Goal: Task Accomplishment & Management: Complete application form

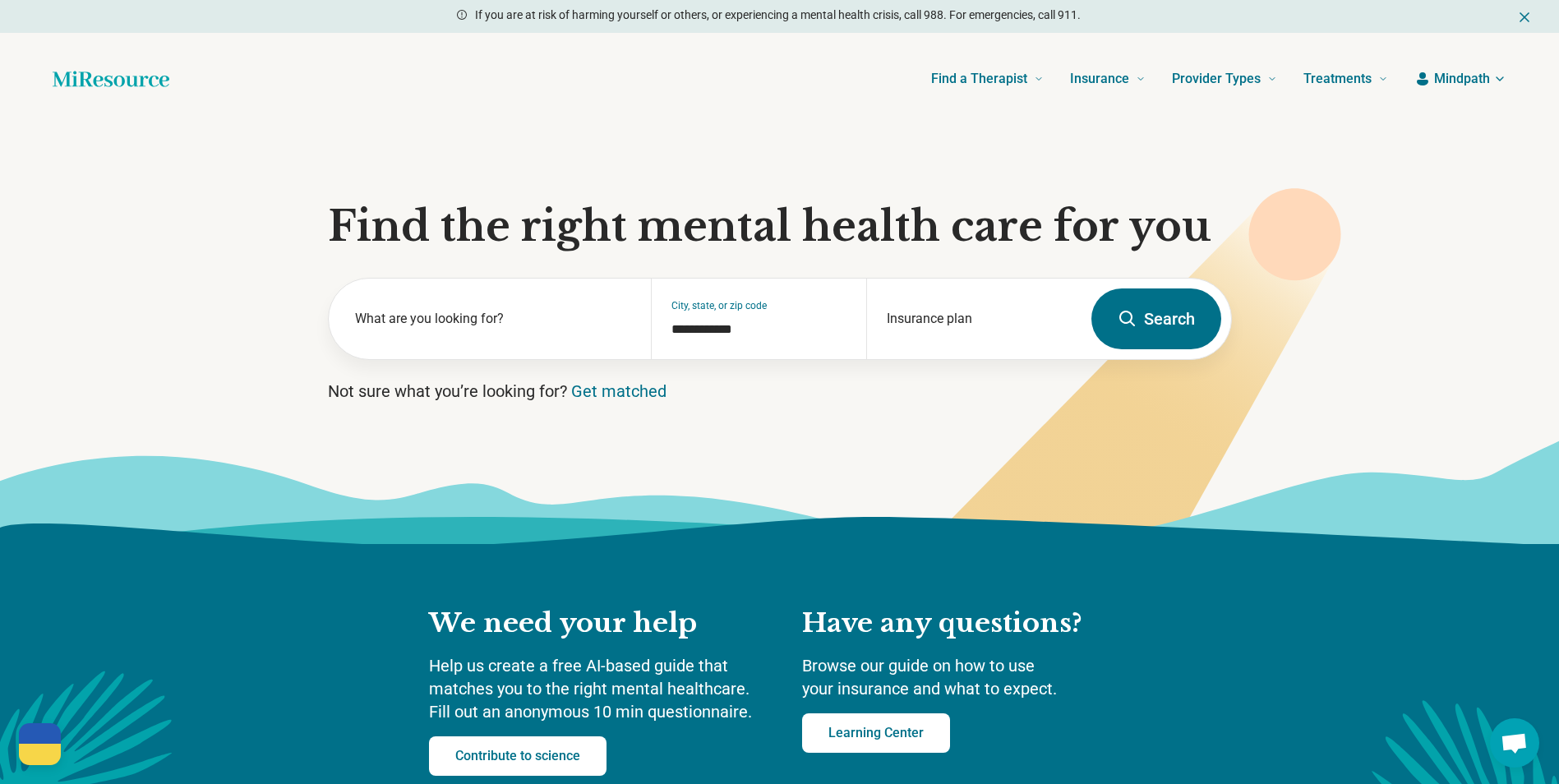
click at [1435, 75] on span "Mindpath" at bounding box center [1462, 79] width 56 height 20
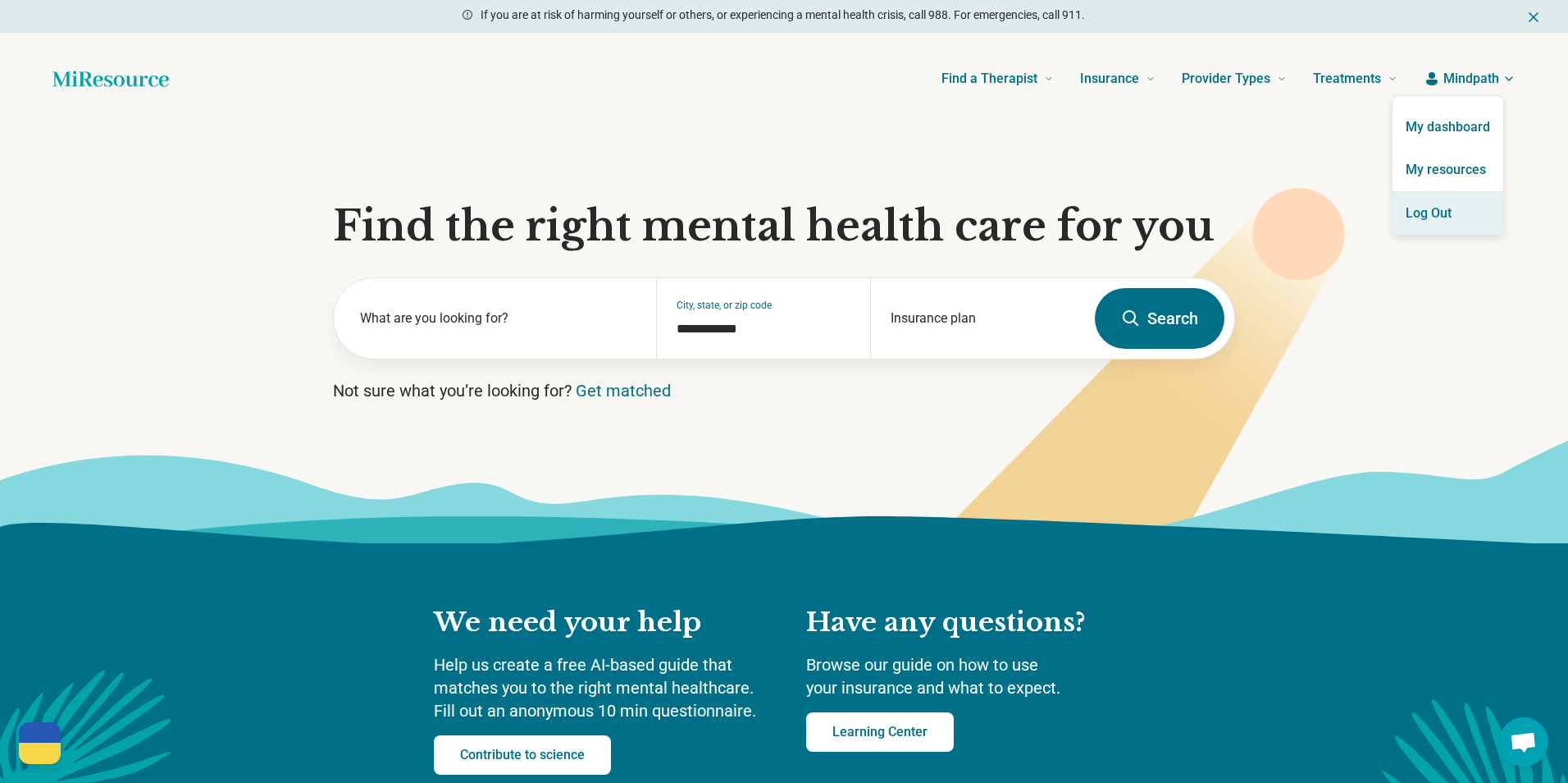
click at [1463, 194] on button "Log Out" at bounding box center [1448, 213] width 111 height 43
click at [1469, 168] on link "My resources" at bounding box center [1448, 170] width 111 height 43
click at [1444, 170] on link "My resources" at bounding box center [1448, 170] width 111 height 43
click at [1426, 180] on link "My resources" at bounding box center [1448, 170] width 111 height 43
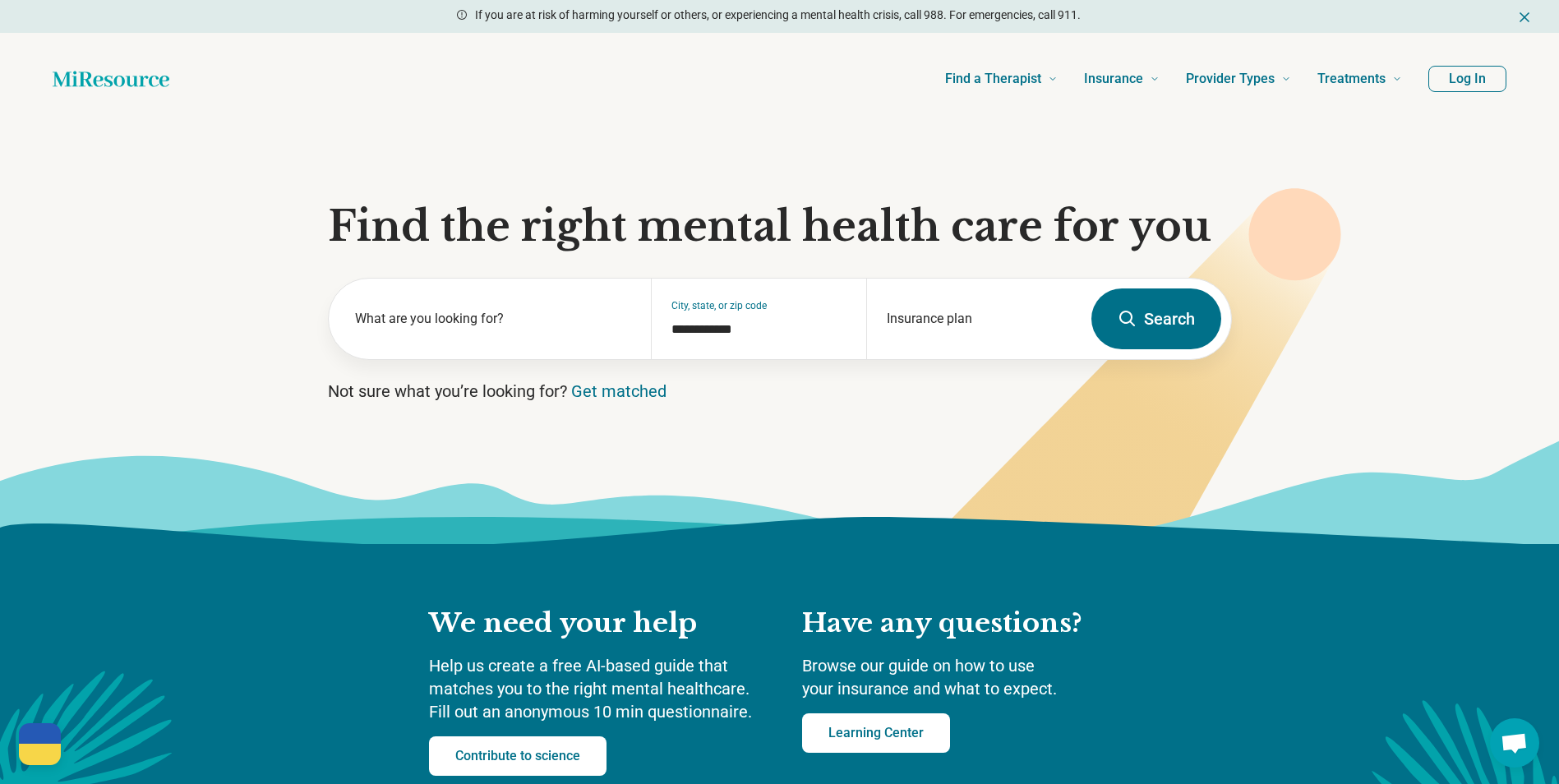
click at [1462, 81] on button "Log In" at bounding box center [1467, 78] width 78 height 26
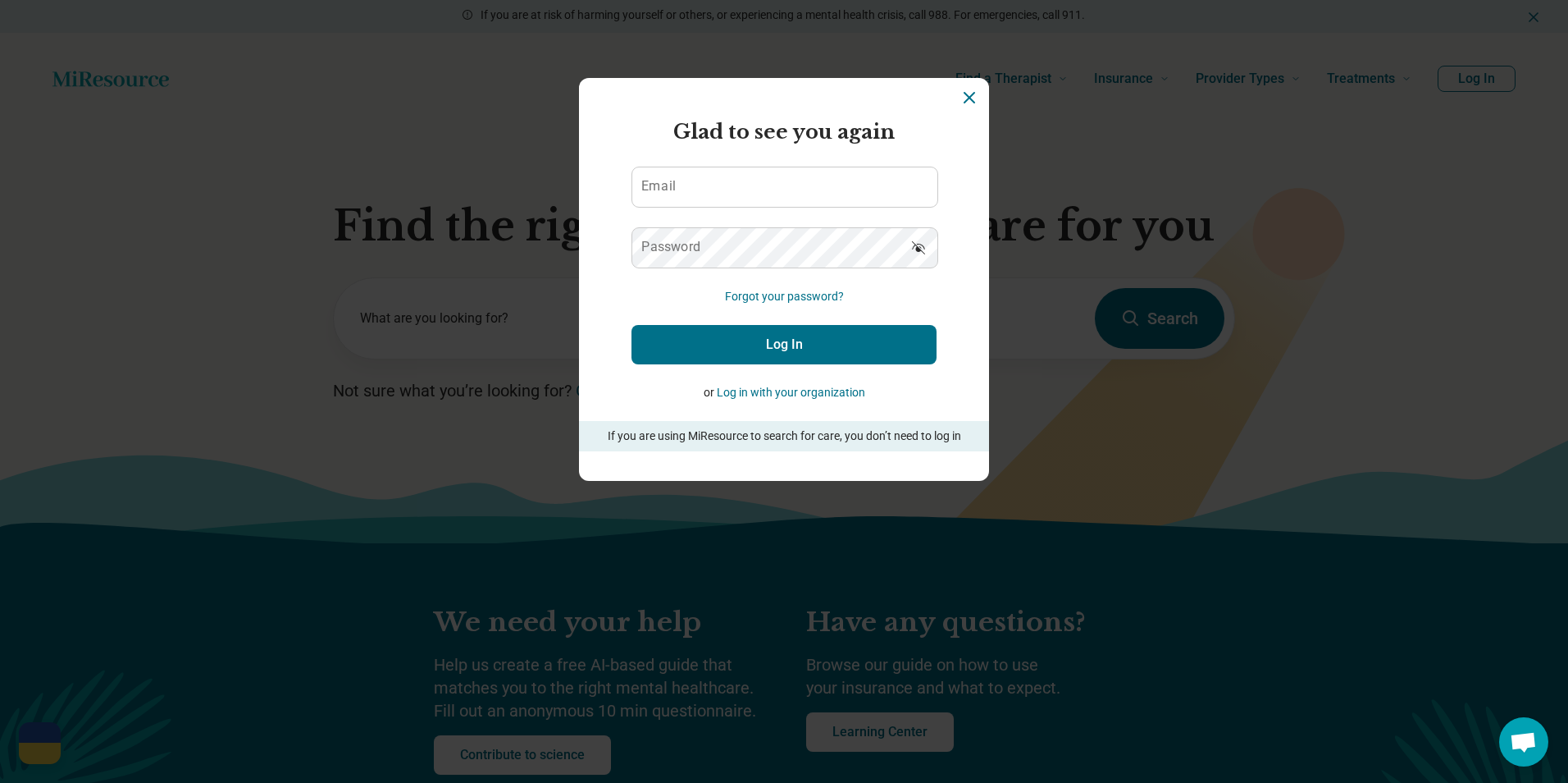
click at [663, 185] on label "Email" at bounding box center [658, 186] width 34 height 13
click at [663, 185] on input "Email" at bounding box center [784, 187] width 305 height 39
paste input "**********"
type input "**********"
click at [790, 344] on button "Log In" at bounding box center [784, 345] width 305 height 39
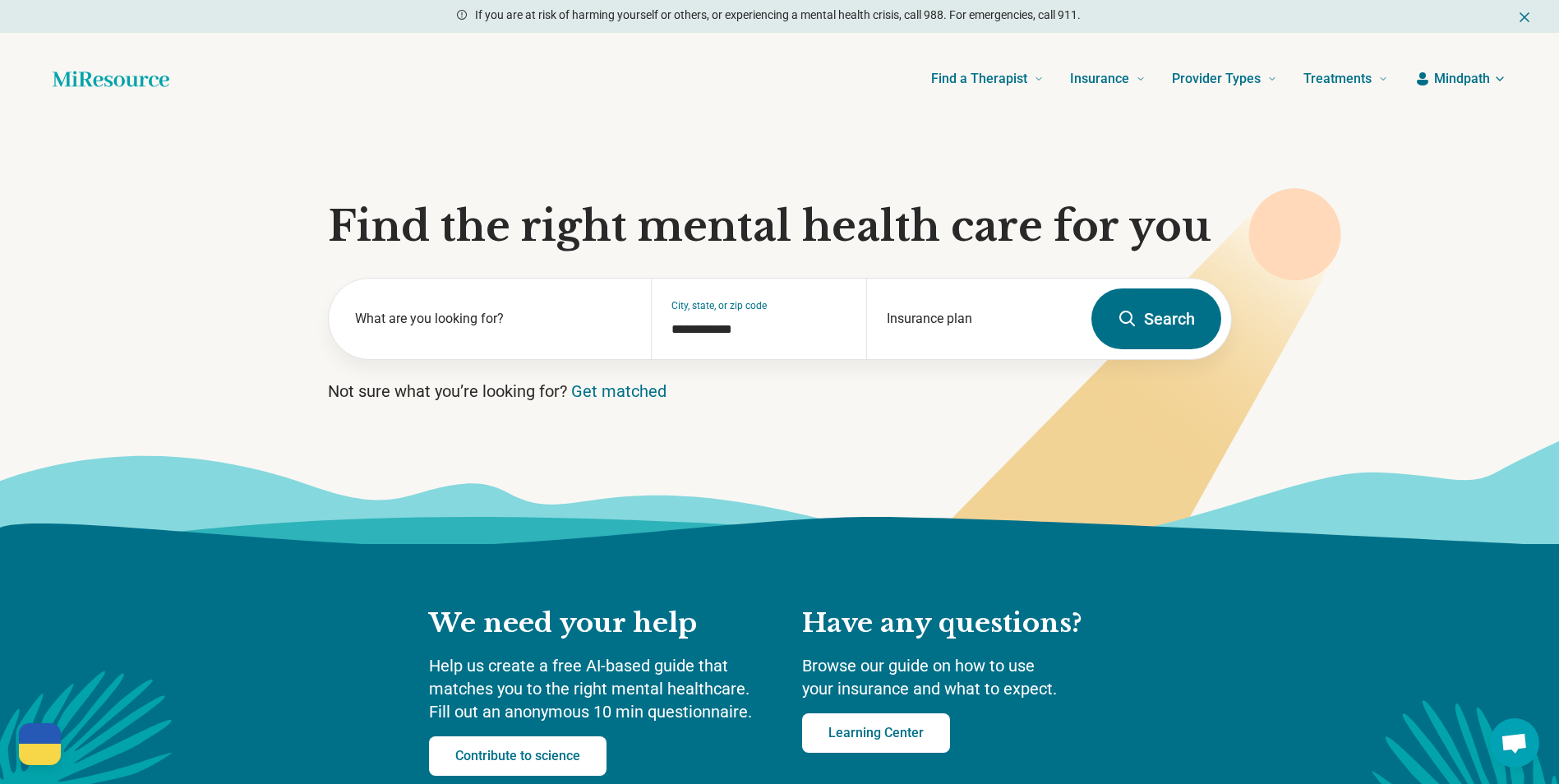
click at [1446, 79] on span "Mindpath" at bounding box center [1462, 79] width 56 height 20
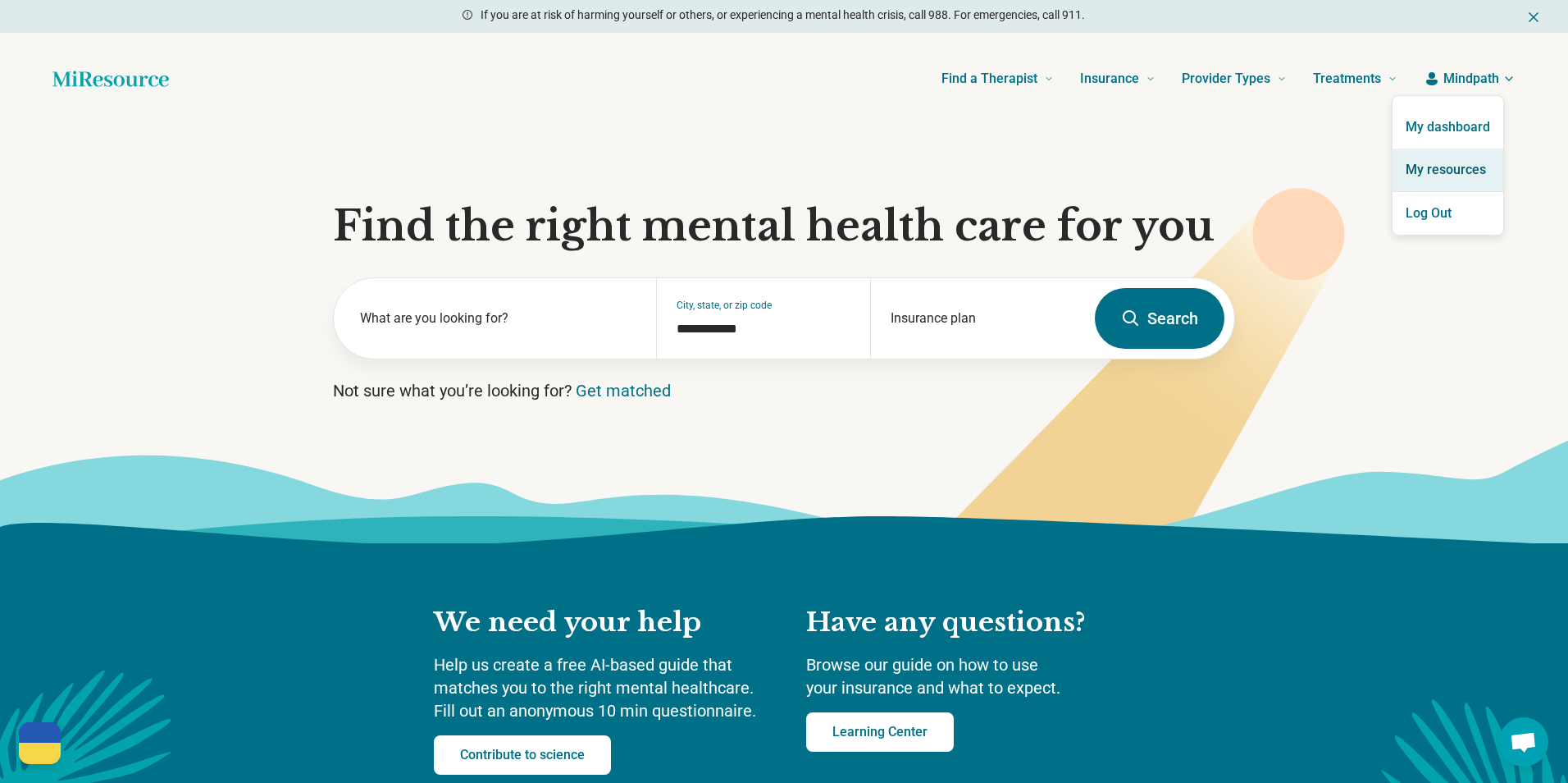
click at [1429, 173] on link "My resources" at bounding box center [1448, 170] width 111 height 43
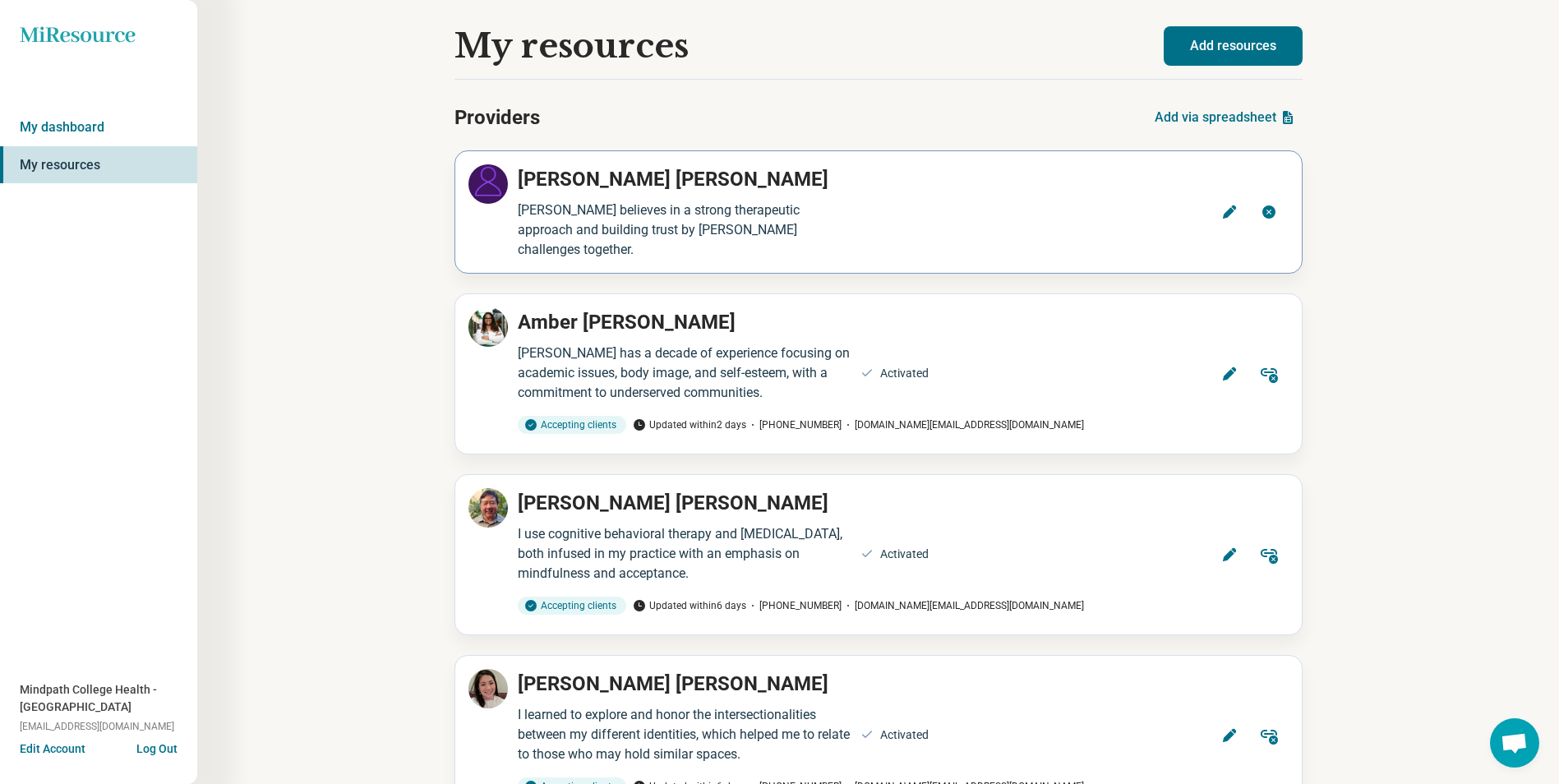
click at [1233, 205] on icon at bounding box center [1229, 212] width 13 height 13
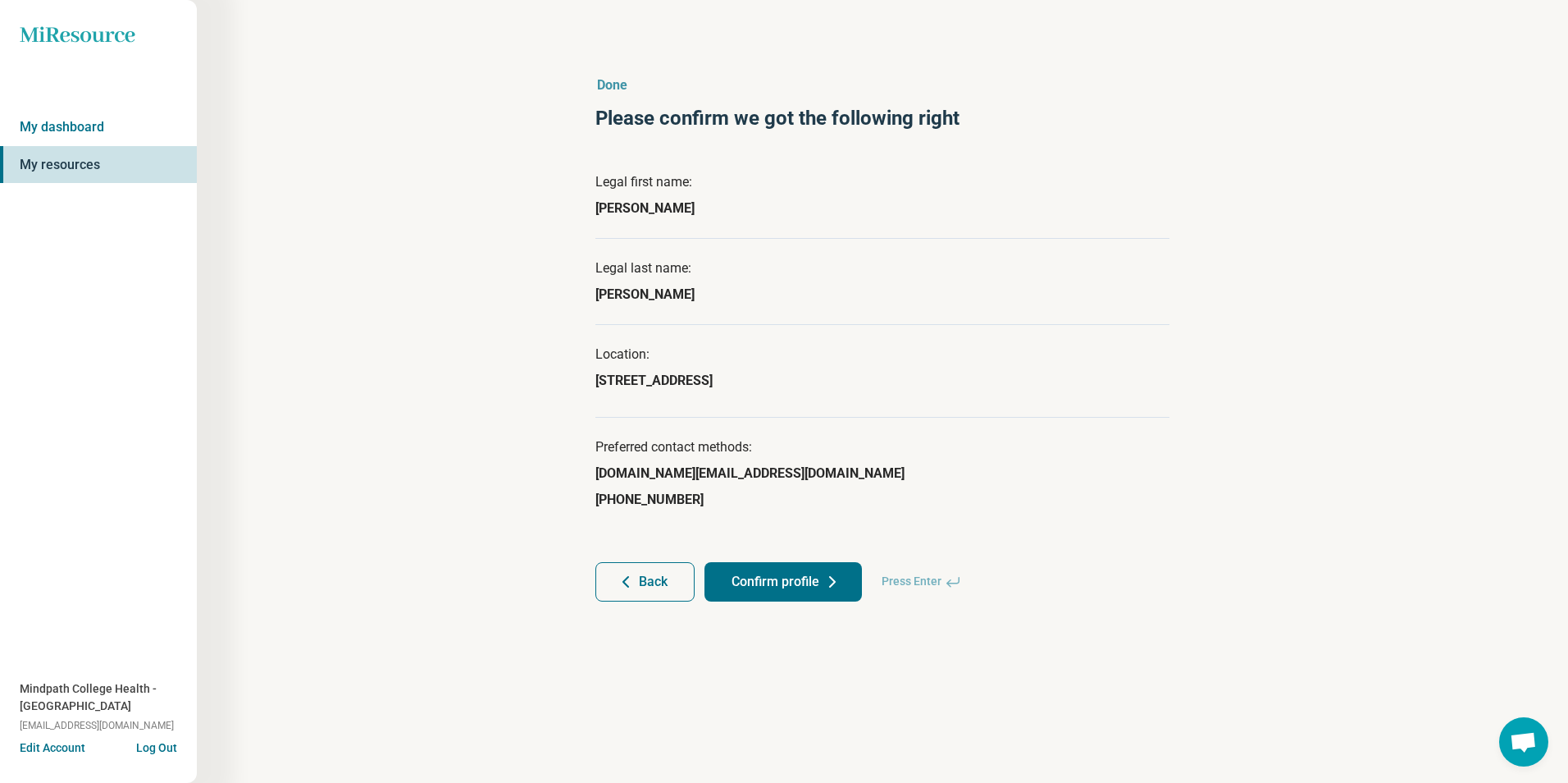
click at [672, 583] on button "Back" at bounding box center [645, 581] width 99 height 39
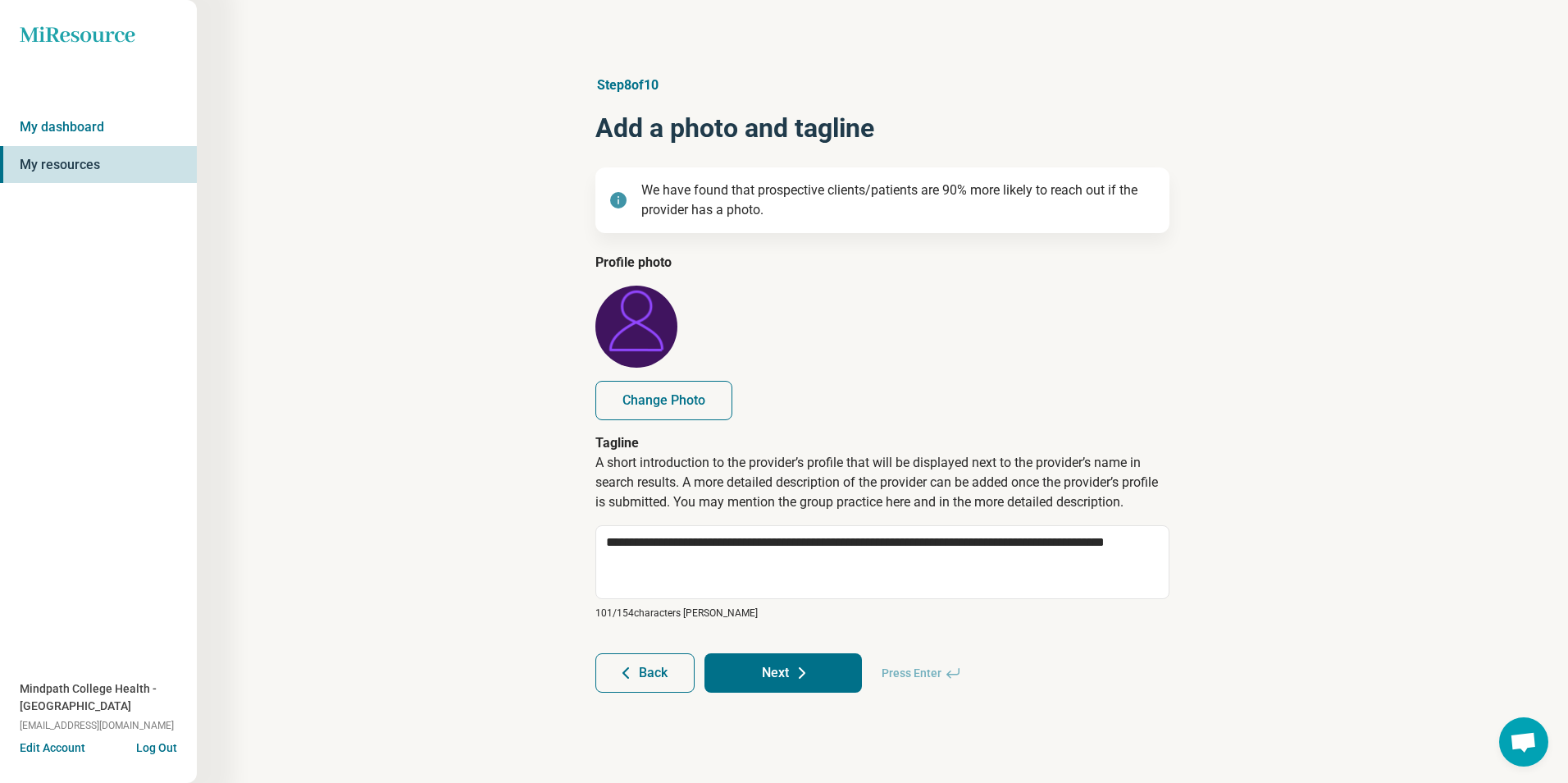
click at [667, 386] on button "Change Photo" at bounding box center [664, 400] width 137 height 39
type textarea "*"
type input "**********"
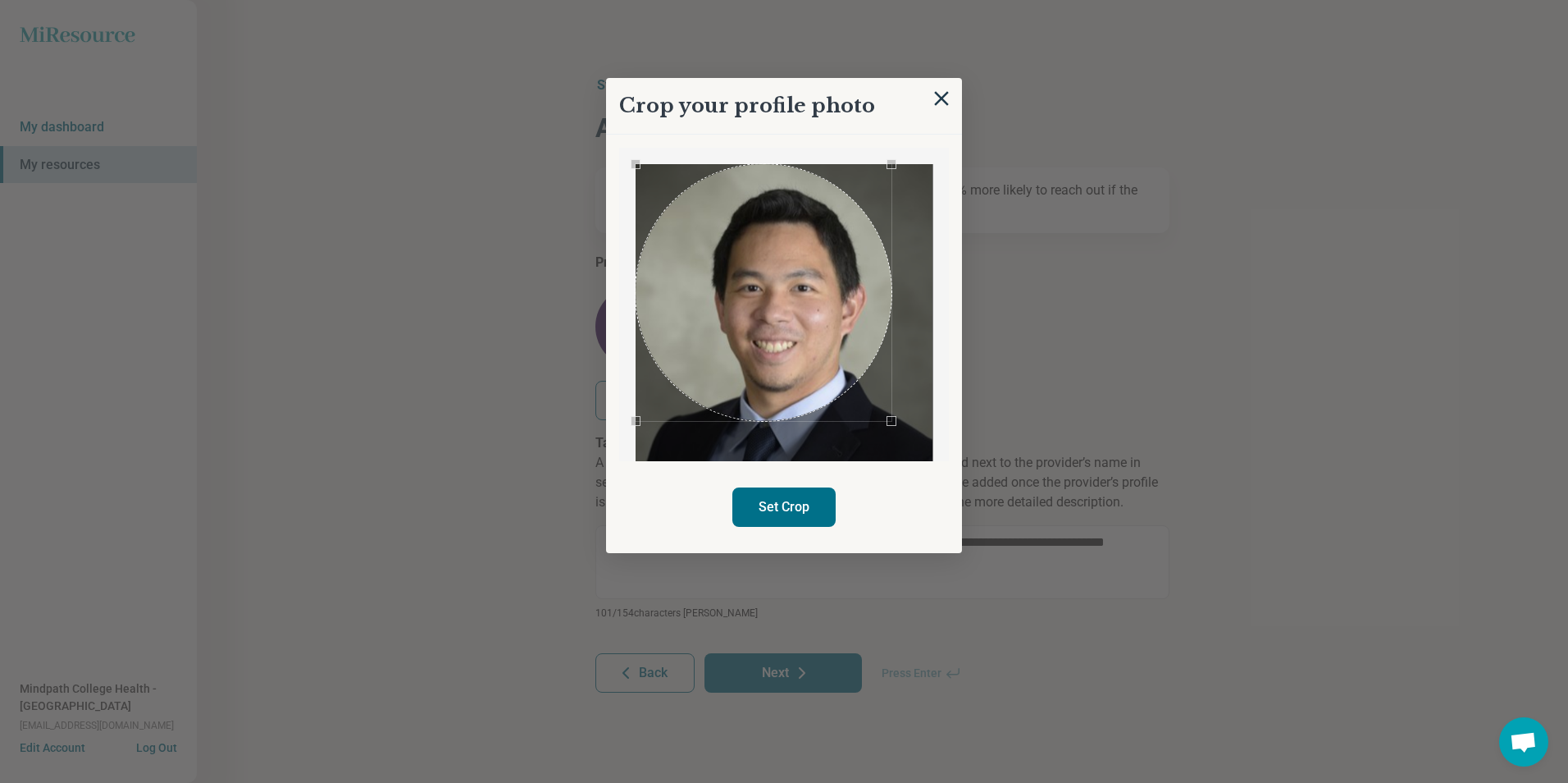
click at [622, 452] on div at bounding box center [784, 305] width 330 height 314
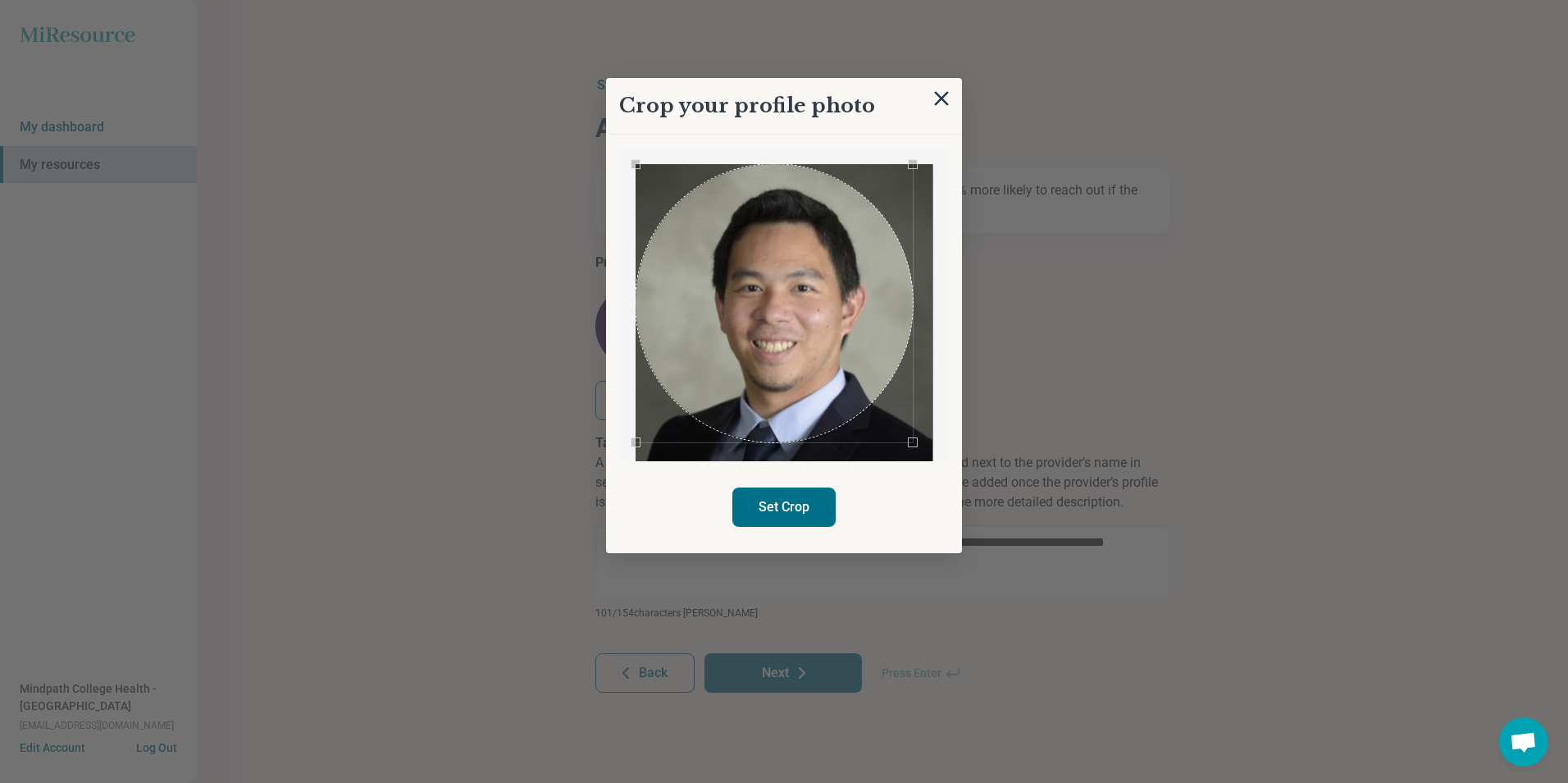
click at [918, 447] on div "Use the arrow keys to move the south east drag handle to change the crop select…" at bounding box center [913, 442] width 10 height 10
click at [822, 499] on button "Set Crop" at bounding box center [784, 507] width 103 height 39
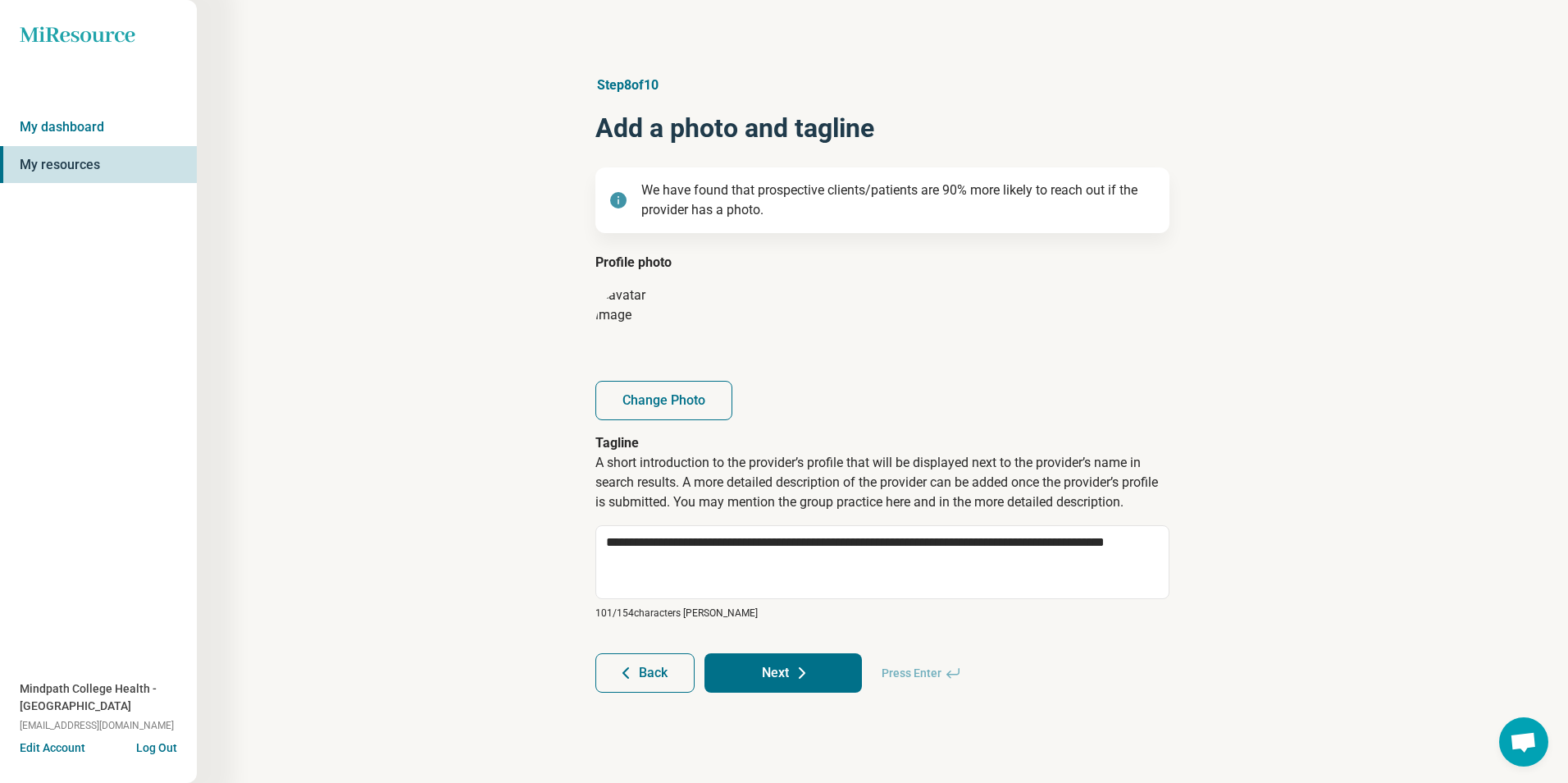
click at [826, 670] on button "Next" at bounding box center [784, 673] width 158 height 39
type textarea "*"
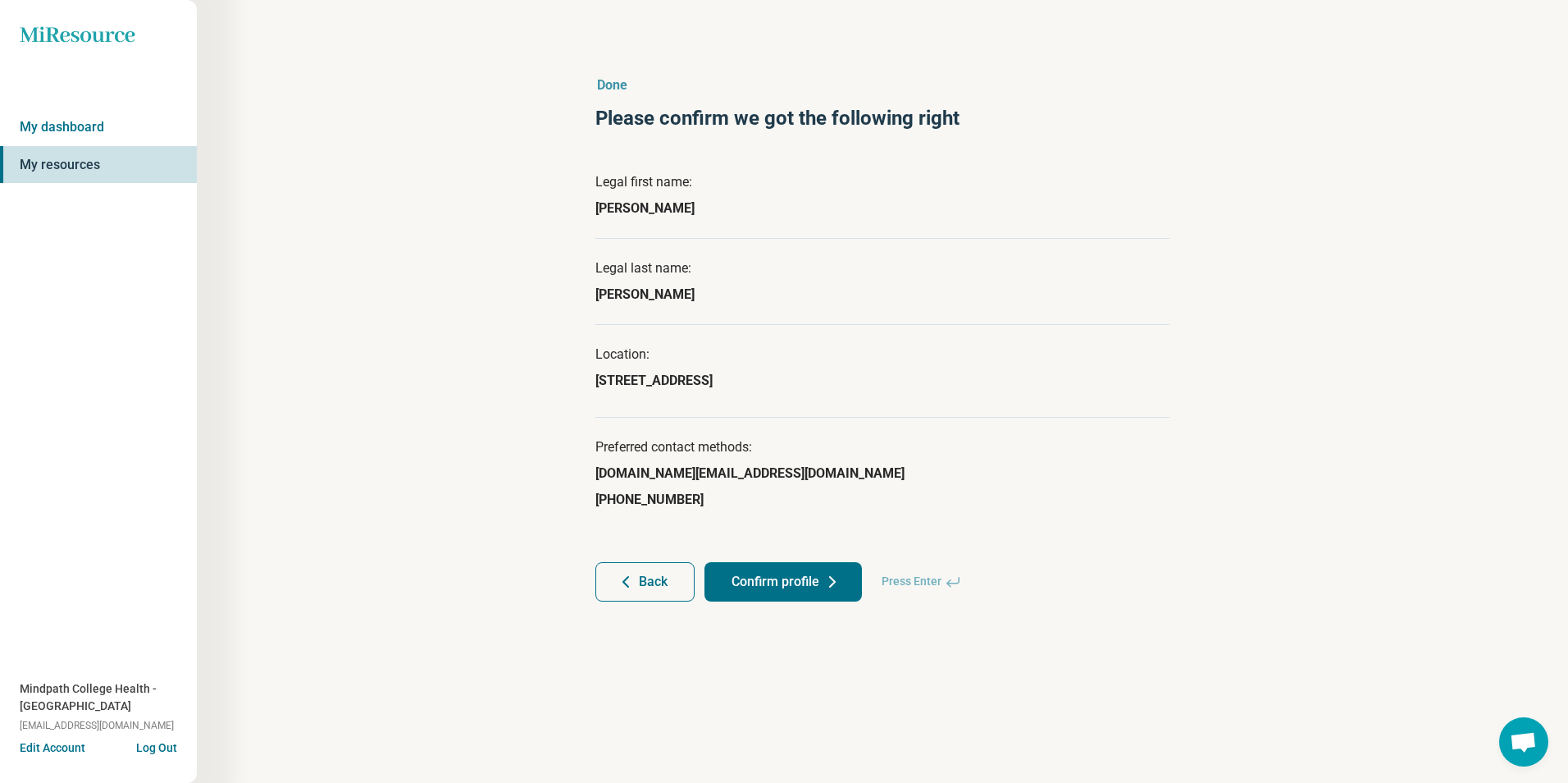
click at [819, 581] on button "Confirm profile" at bounding box center [784, 581] width 158 height 39
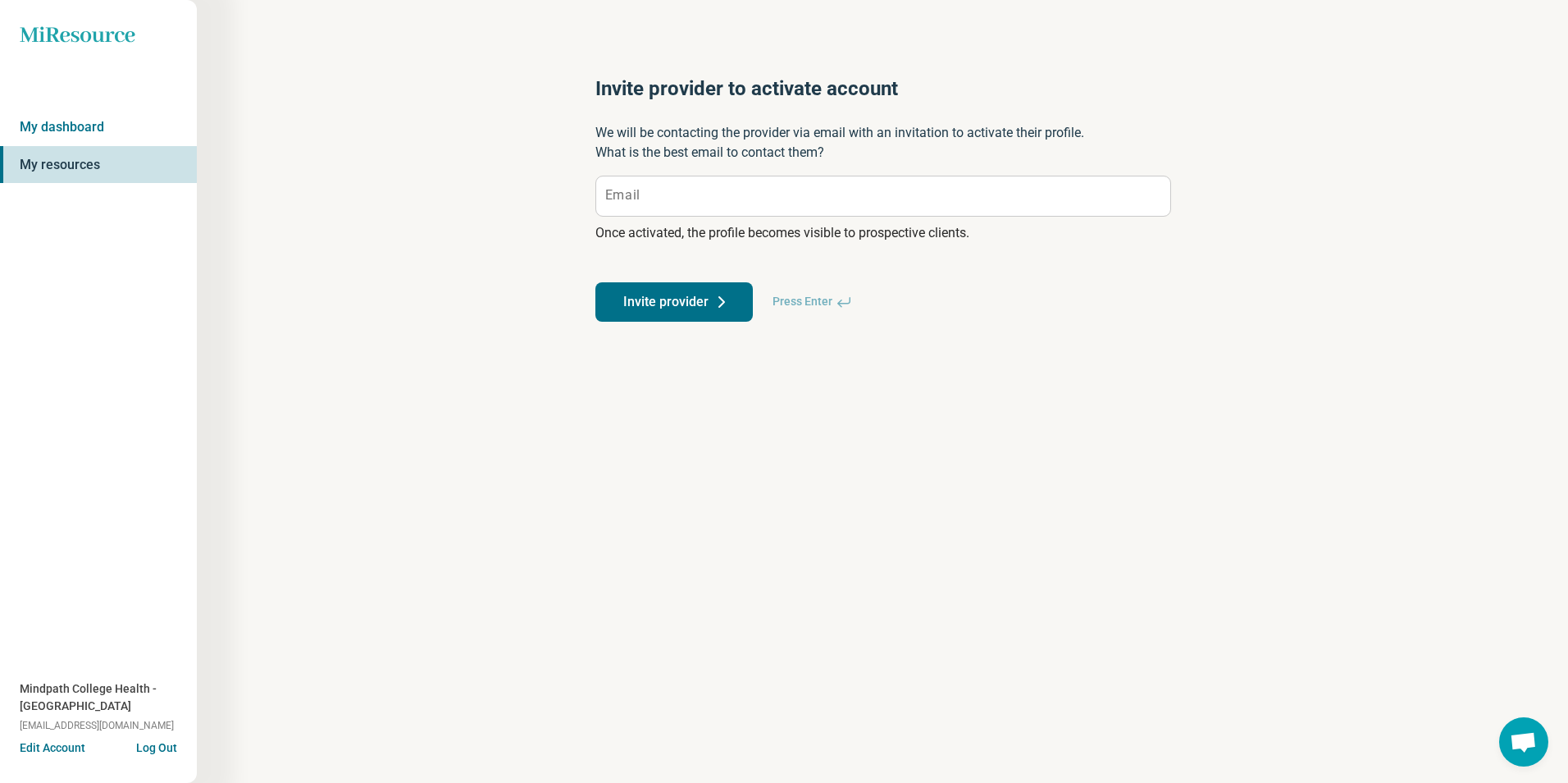
click at [80, 172] on link "My resources" at bounding box center [99, 165] width 197 height 38
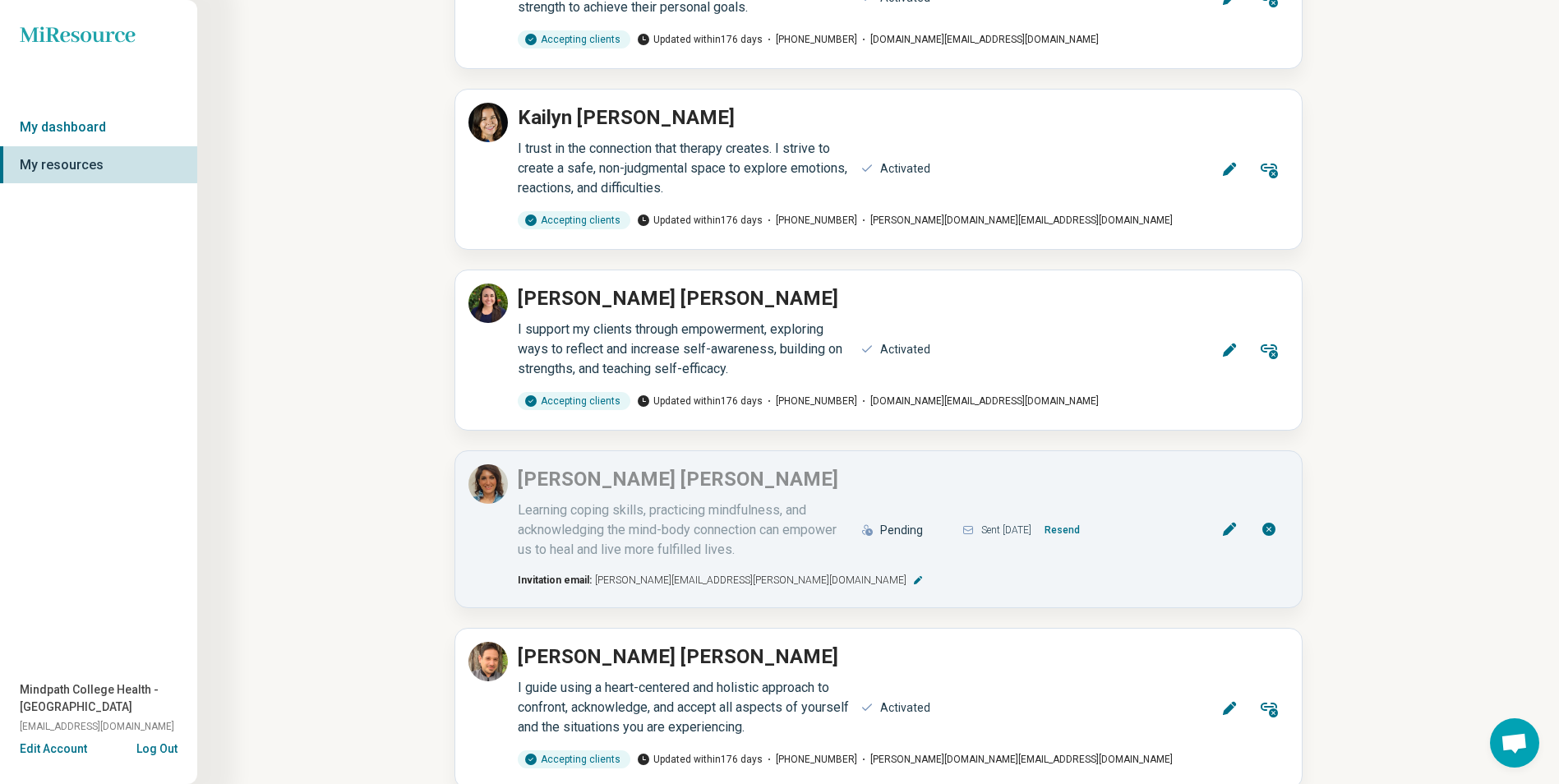
scroll to position [1046, 0]
